Goal: Information Seeking & Learning: Learn about a topic

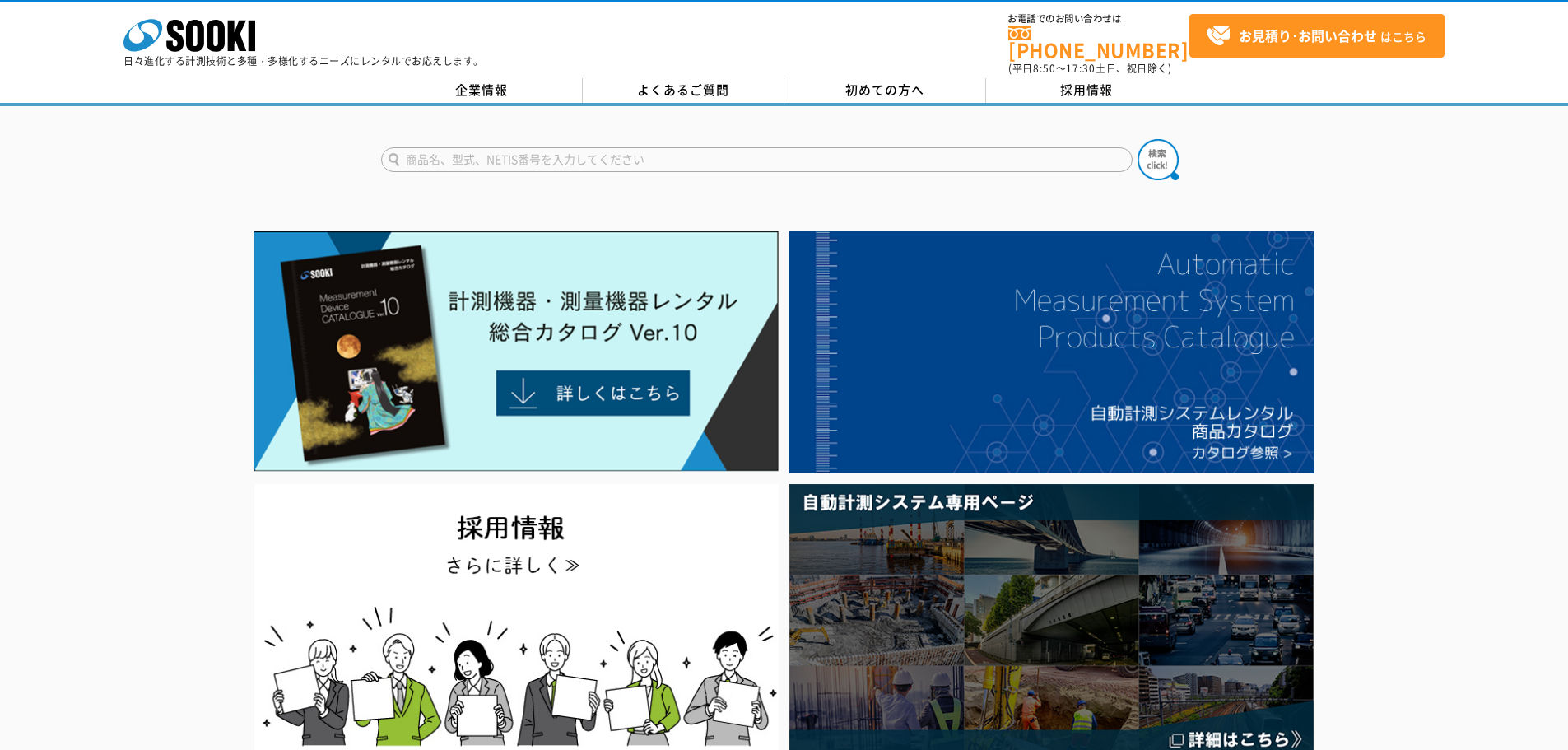
click at [431, 148] on input "text" at bounding box center [756, 160] width 751 height 24
click at [1137, 139] on button at bounding box center [1157, 159] width 41 height 41
click at [536, 148] on input "建築限界測定器" at bounding box center [756, 160] width 751 height 24
click at [406, 150] on input "建築限界測定器" at bounding box center [756, 160] width 751 height 24
click at [1137, 139] on button at bounding box center [1157, 159] width 41 height 41
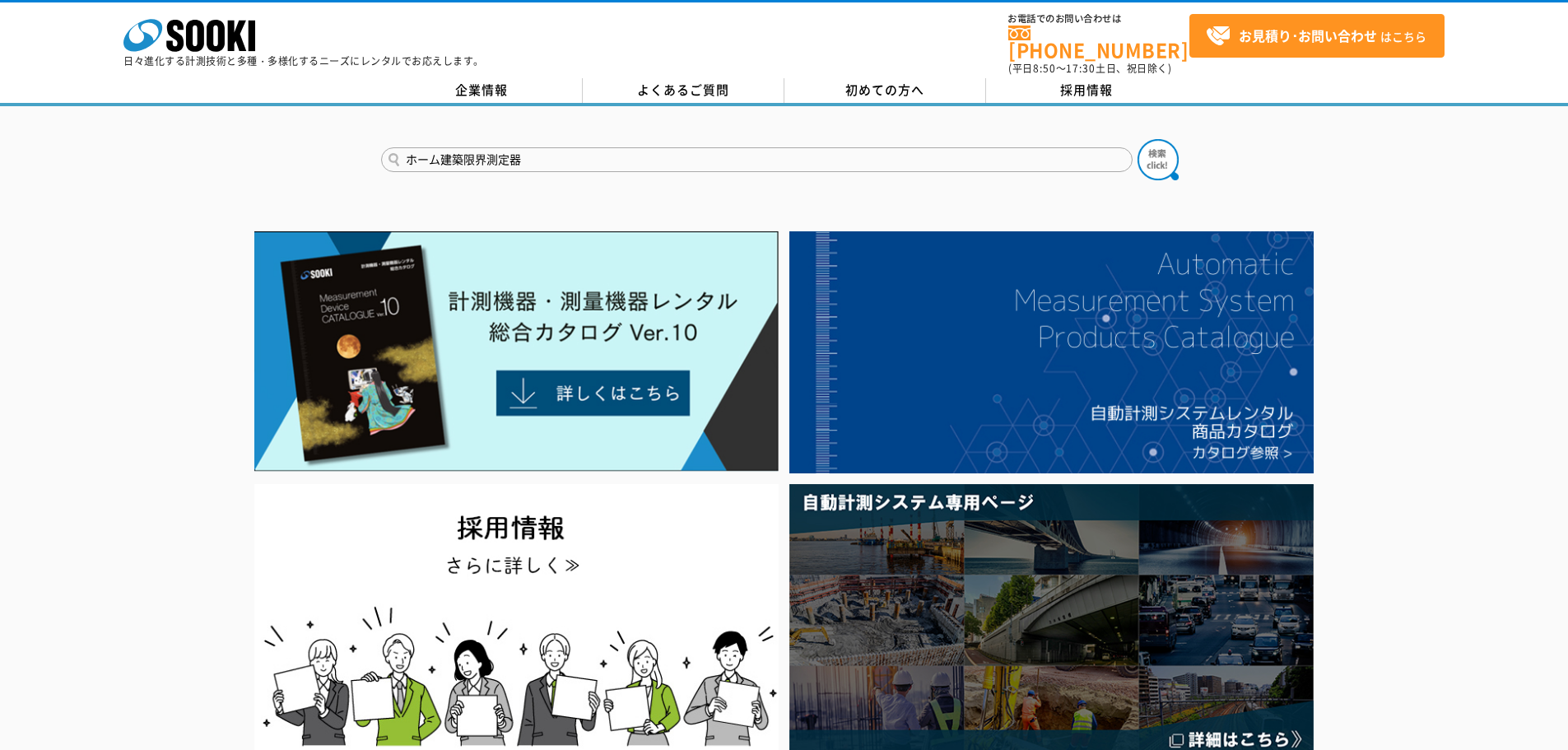
click at [444, 150] on input "ホーム建築限界測定器" at bounding box center [756, 160] width 751 height 24
type input "レール建築限界測定器"
click at [1137, 139] on button at bounding box center [1157, 159] width 41 height 41
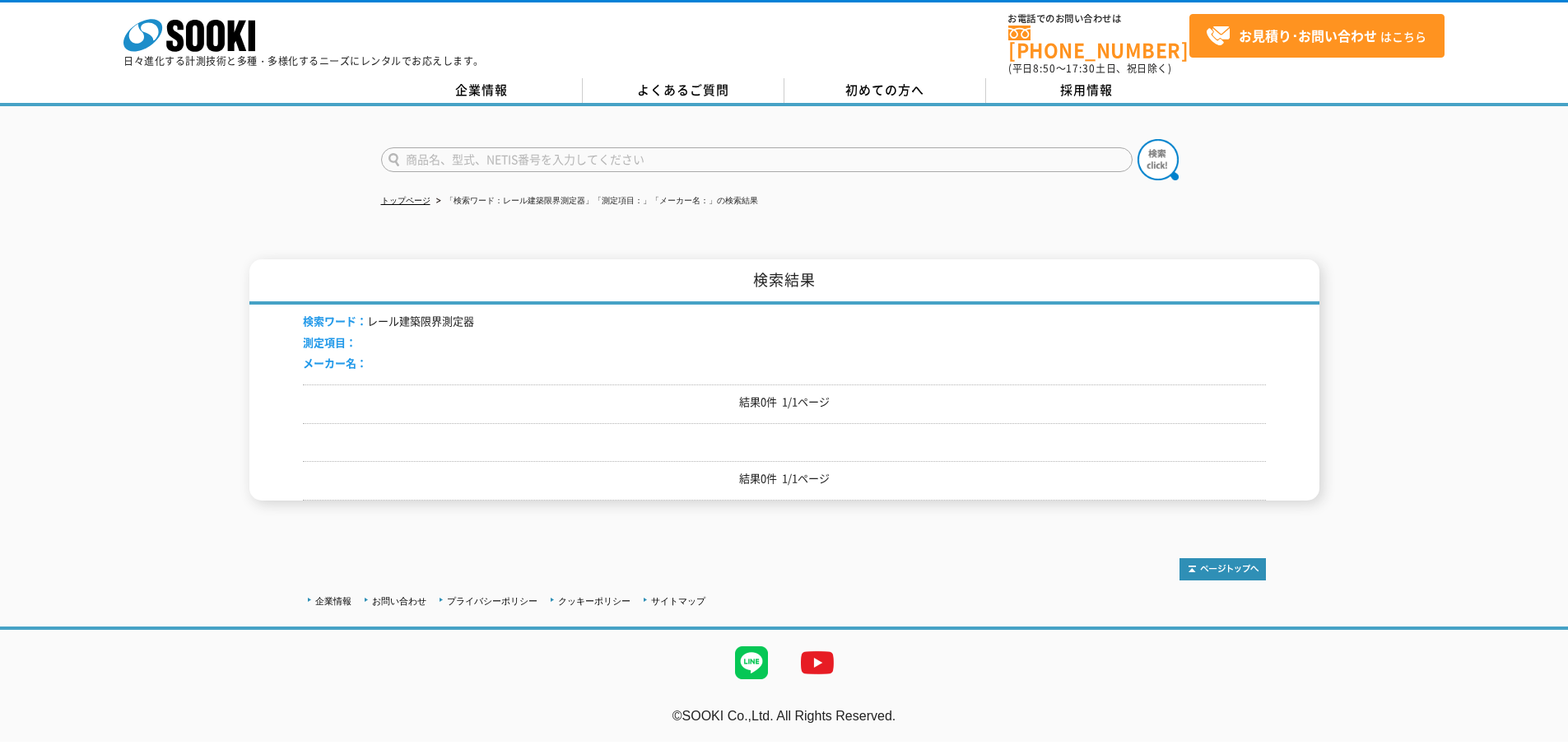
click at [383, 355] on li "メーカー名：" at bounding box center [388, 363] width 171 height 17
click at [400, 157] on input "text" at bounding box center [756, 160] width 751 height 24
type input "レール限界"
click at [1137, 139] on button at bounding box center [1157, 159] width 41 height 41
click at [508, 313] on div "検索ワード： レール建築限界測定器 測定項目： メーカー名：" at bounding box center [784, 345] width 963 height 80
